Goal: Find specific page/section: Locate a particular part of the current website

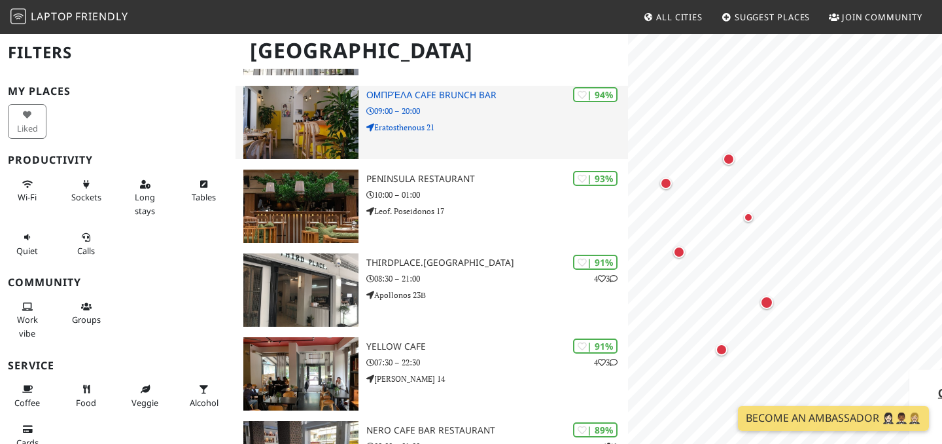
click at [486, 113] on p "09:00 – 20:00" at bounding box center [498, 111] width 262 height 12
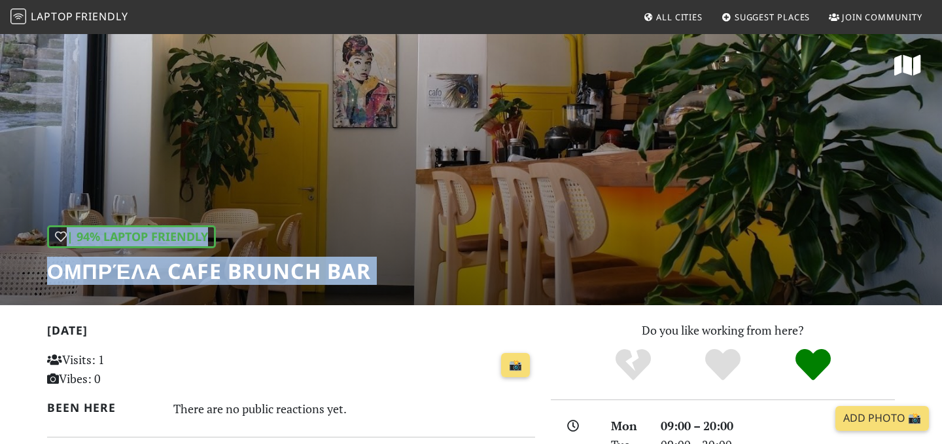
drag, startPoint x: 389, startPoint y: 274, endPoint x: 313, endPoint y: 306, distance: 82.7
click at [313, 305] on header "| 94% Laptop Friendly Ομπρέλα Cafe Brunch Bar" at bounding box center [471, 169] width 942 height 272
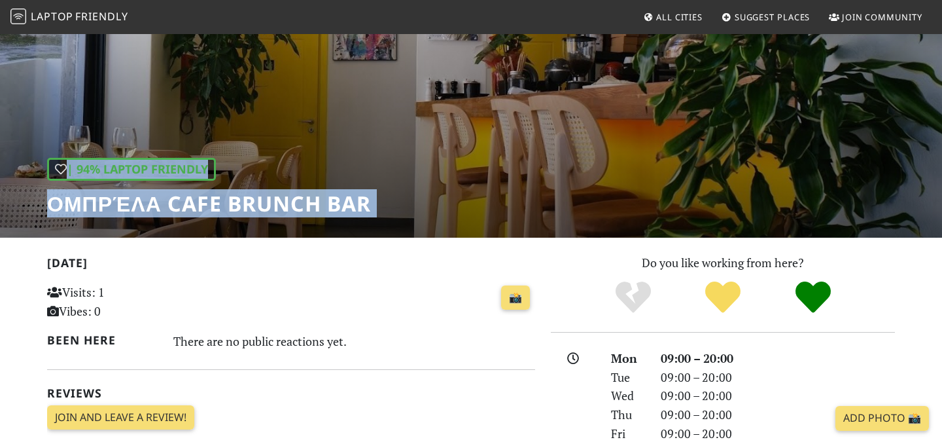
scroll to position [98, 0]
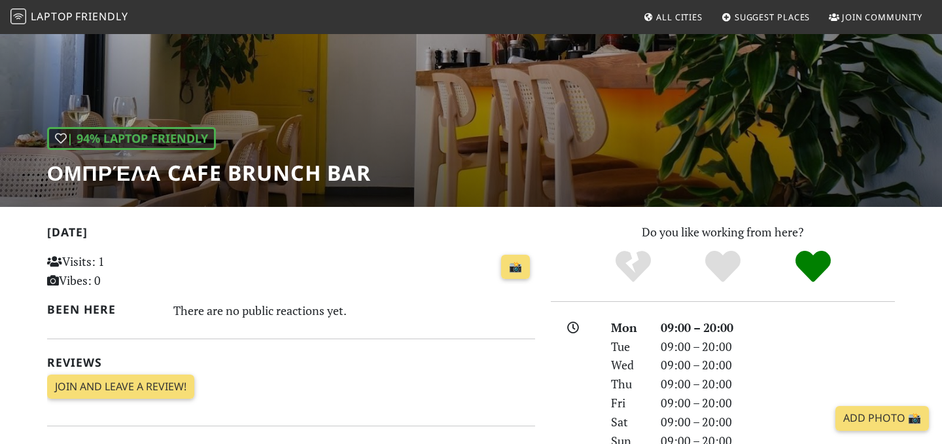
click at [298, 235] on h2 "Today" at bounding box center [291, 234] width 488 height 19
drag, startPoint x: 384, startPoint y: 173, endPoint x: 473, endPoint y: 197, distance: 92.2
click at [473, 198] on div "| 94% Laptop Friendly Ομπρέλα Cafe Brunch Bar" at bounding box center [471, 71] width 942 height 272
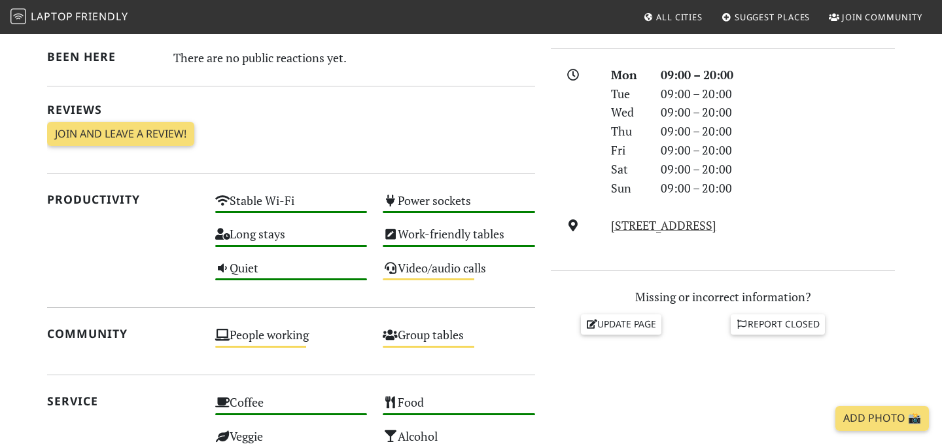
scroll to position [365, 0]
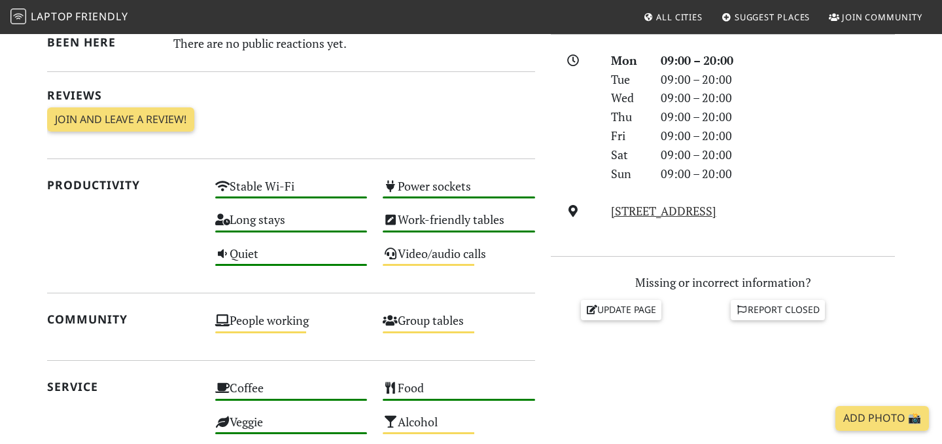
drag, startPoint x: 806, startPoint y: 215, endPoint x: 611, endPoint y: 219, distance: 195.1
click at [611, 219] on div "Eratosthenous 21, 116 35, Athens" at bounding box center [753, 211] width 300 height 19
copy link "Eratosthenous 21, 116 35, Athens"
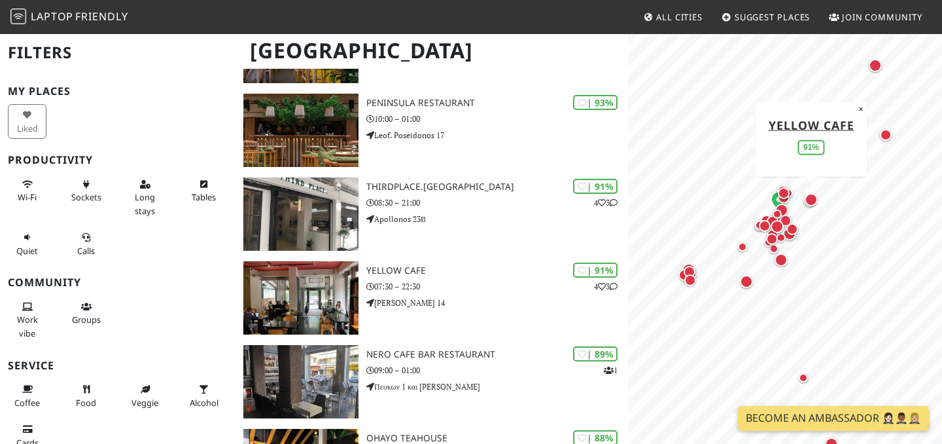
scroll to position [353, 0]
